Goal: Task Accomplishment & Management: Use online tool/utility

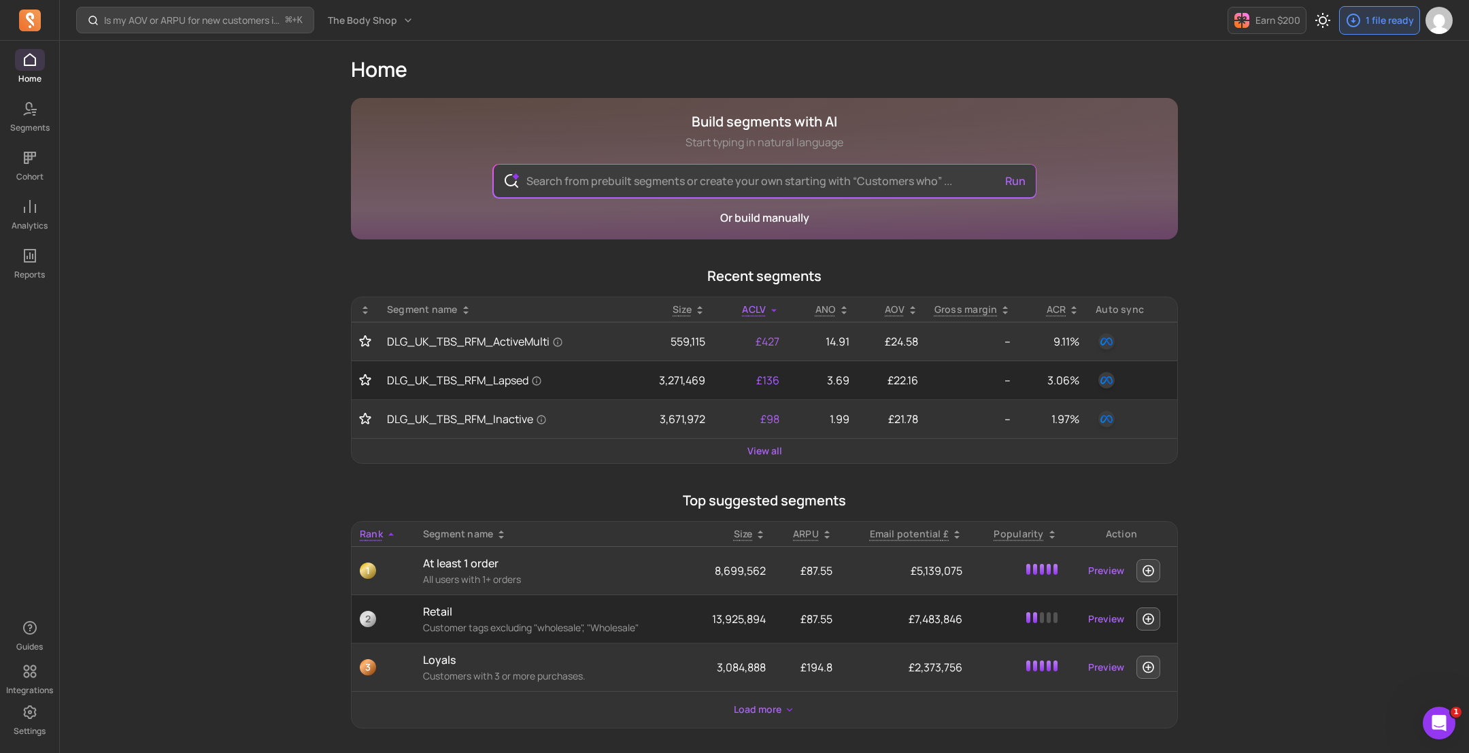
click at [1384, 400] on div "Is my AOV or ARPU for new customers improving? ⌘ + K The Body Shop Earn $200 1 …" at bounding box center [764, 609] width 1409 height 1218
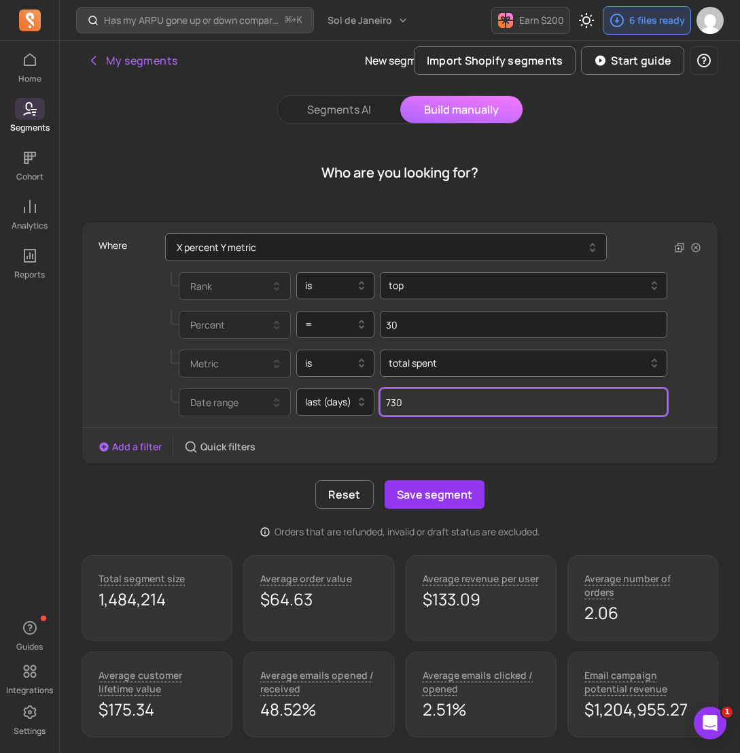
click at [503, 403] on input "730" at bounding box center [524, 401] width 288 height 27
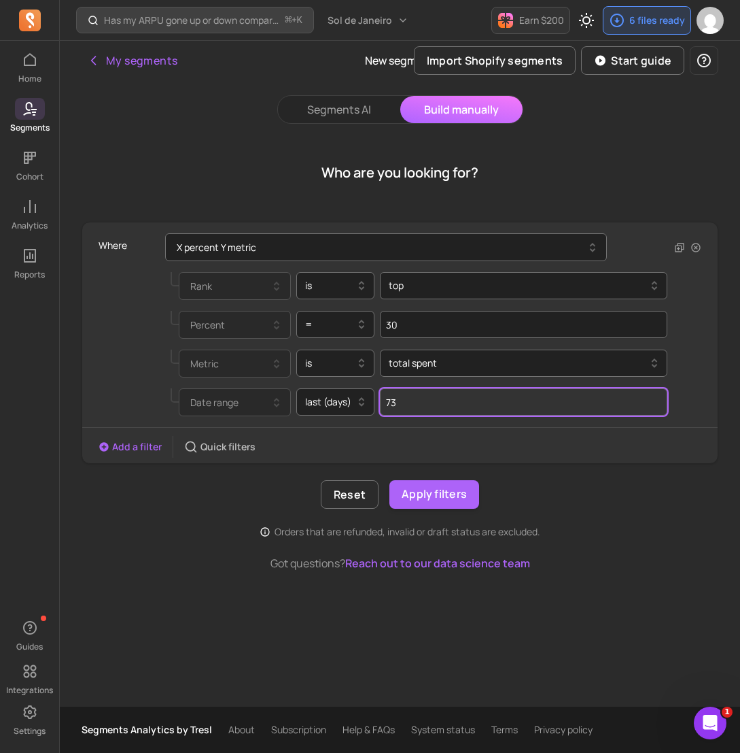
type input "7"
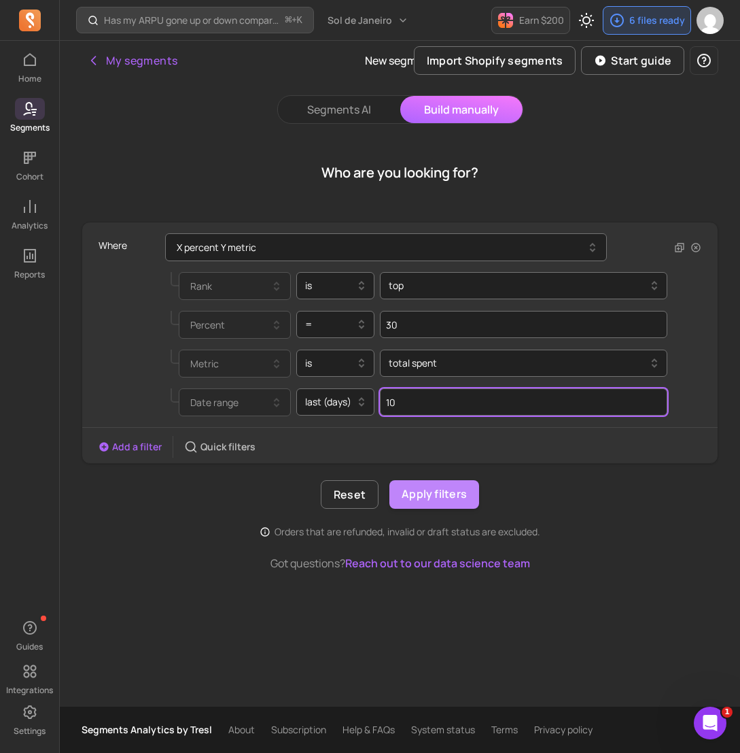
type input "10"
click at [458, 496] on button "Apply filters" at bounding box center [435, 494] width 90 height 29
